Goal: Task Accomplishment & Management: Use online tool/utility

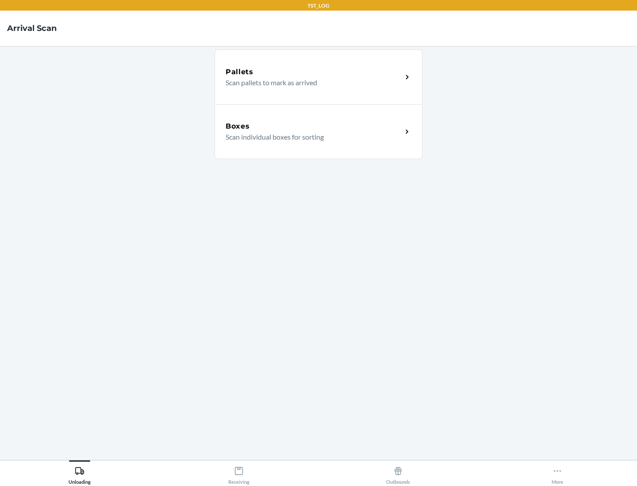
click at [314, 126] on div "Boxes" at bounding box center [314, 126] width 176 height 11
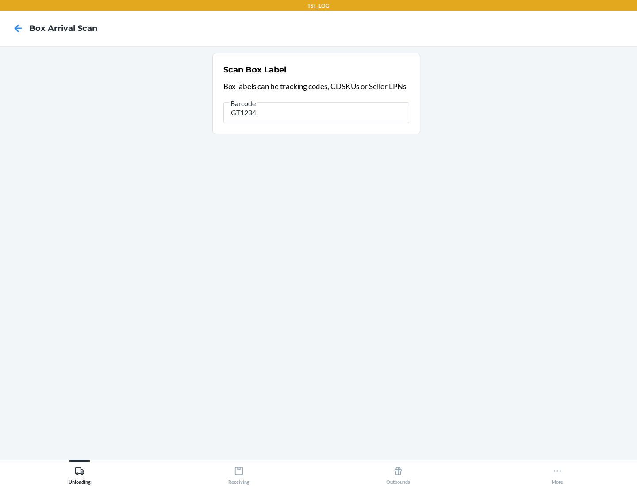
type input "GT1234"
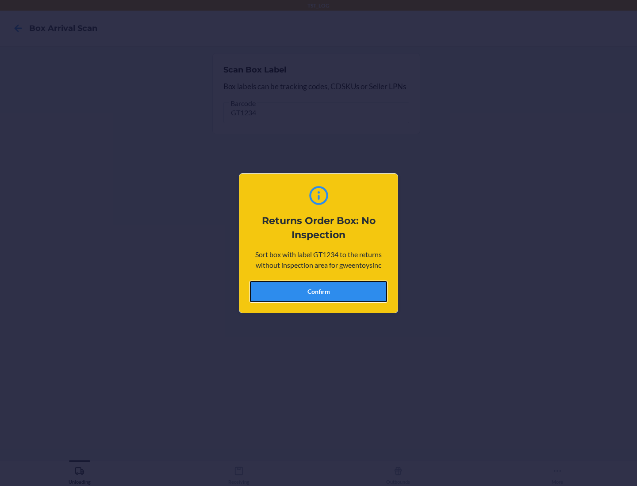
click at [318, 291] on button "Confirm" at bounding box center [318, 291] width 137 height 21
